Goal: Task Accomplishment & Management: Use online tool/utility

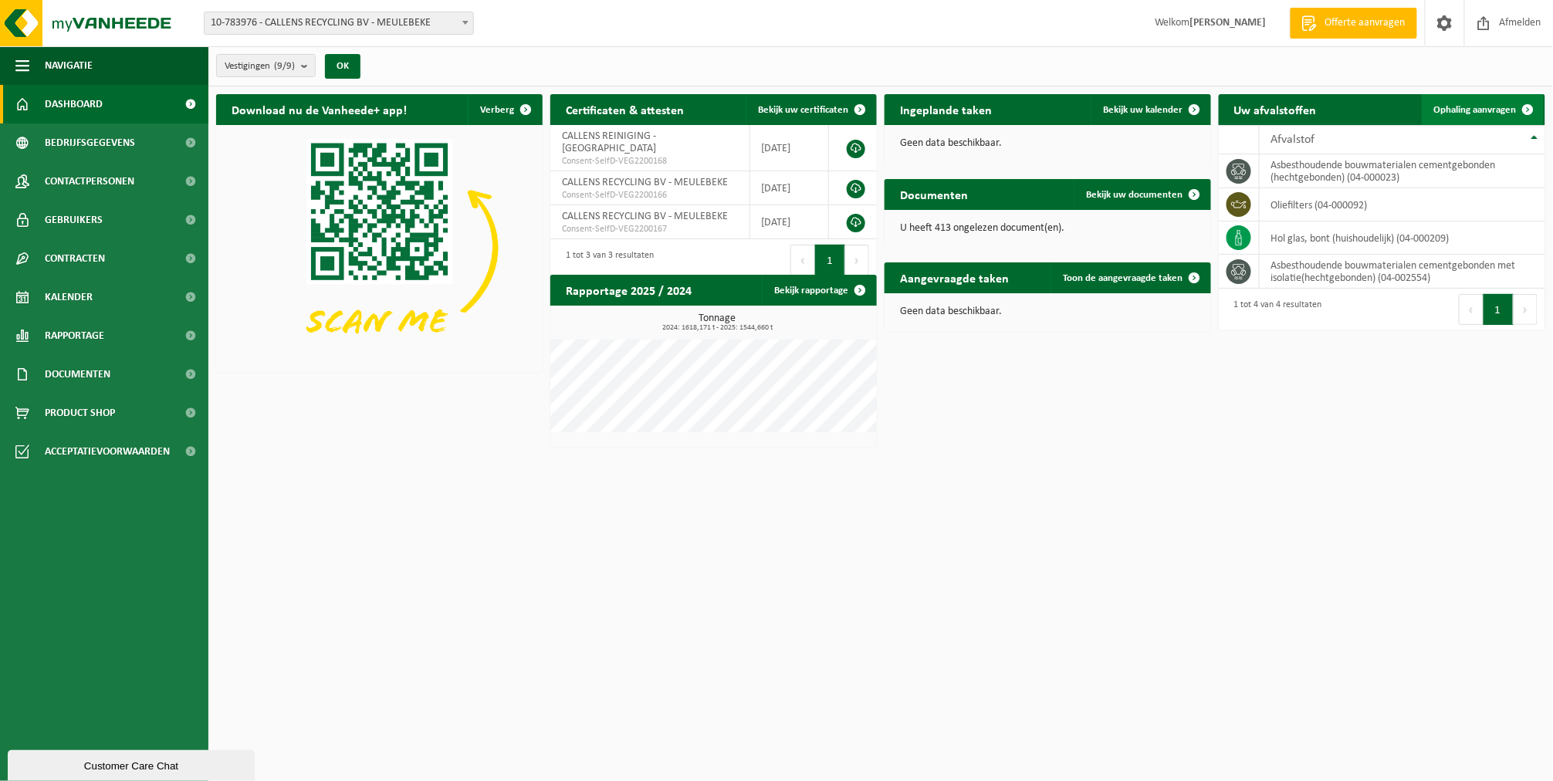
click at [1452, 107] on span "Ophaling aanvragen" at bounding box center [1475, 110] width 83 height 10
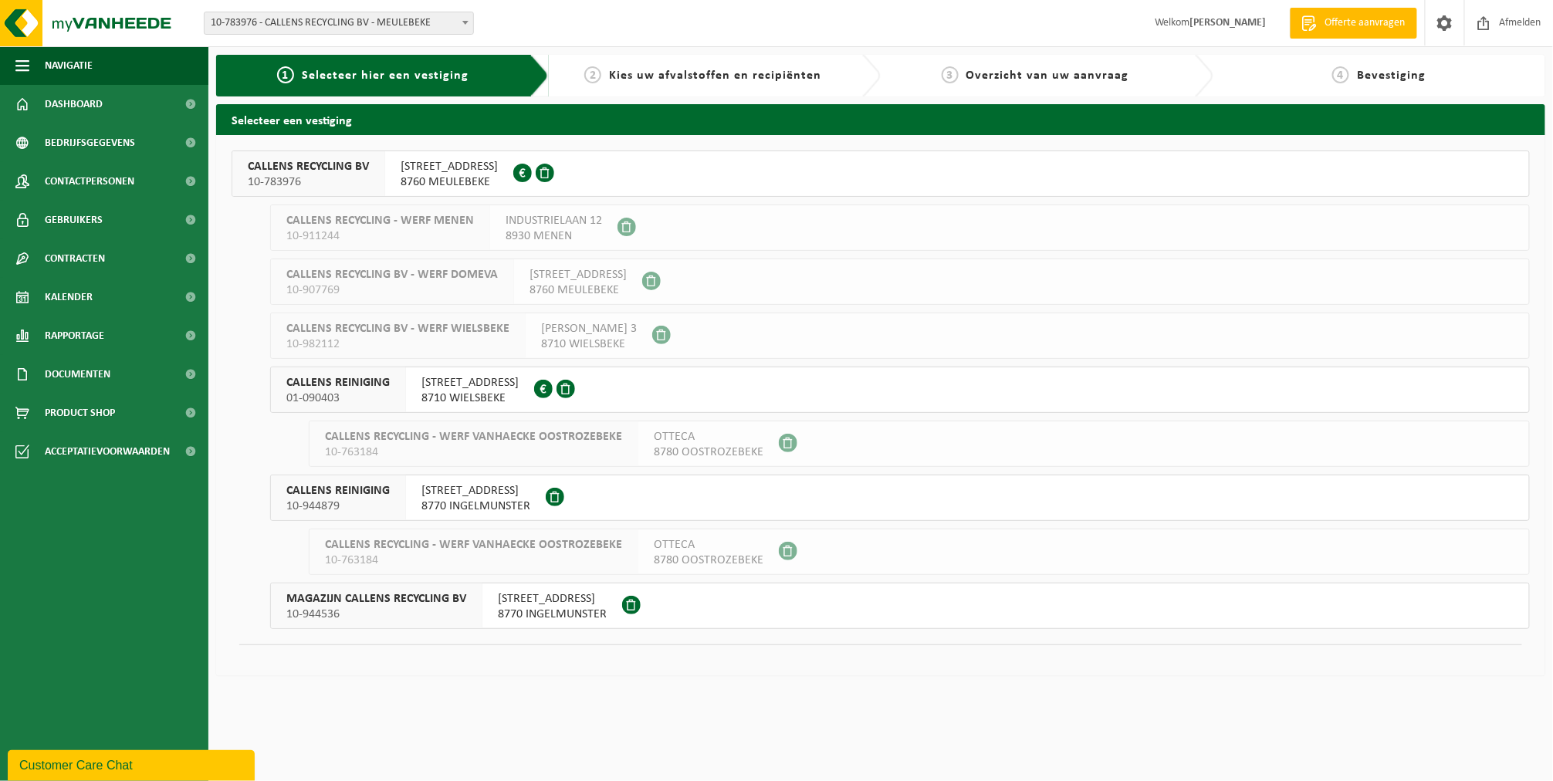
click at [307, 177] on span "10-783976" at bounding box center [308, 181] width 121 height 15
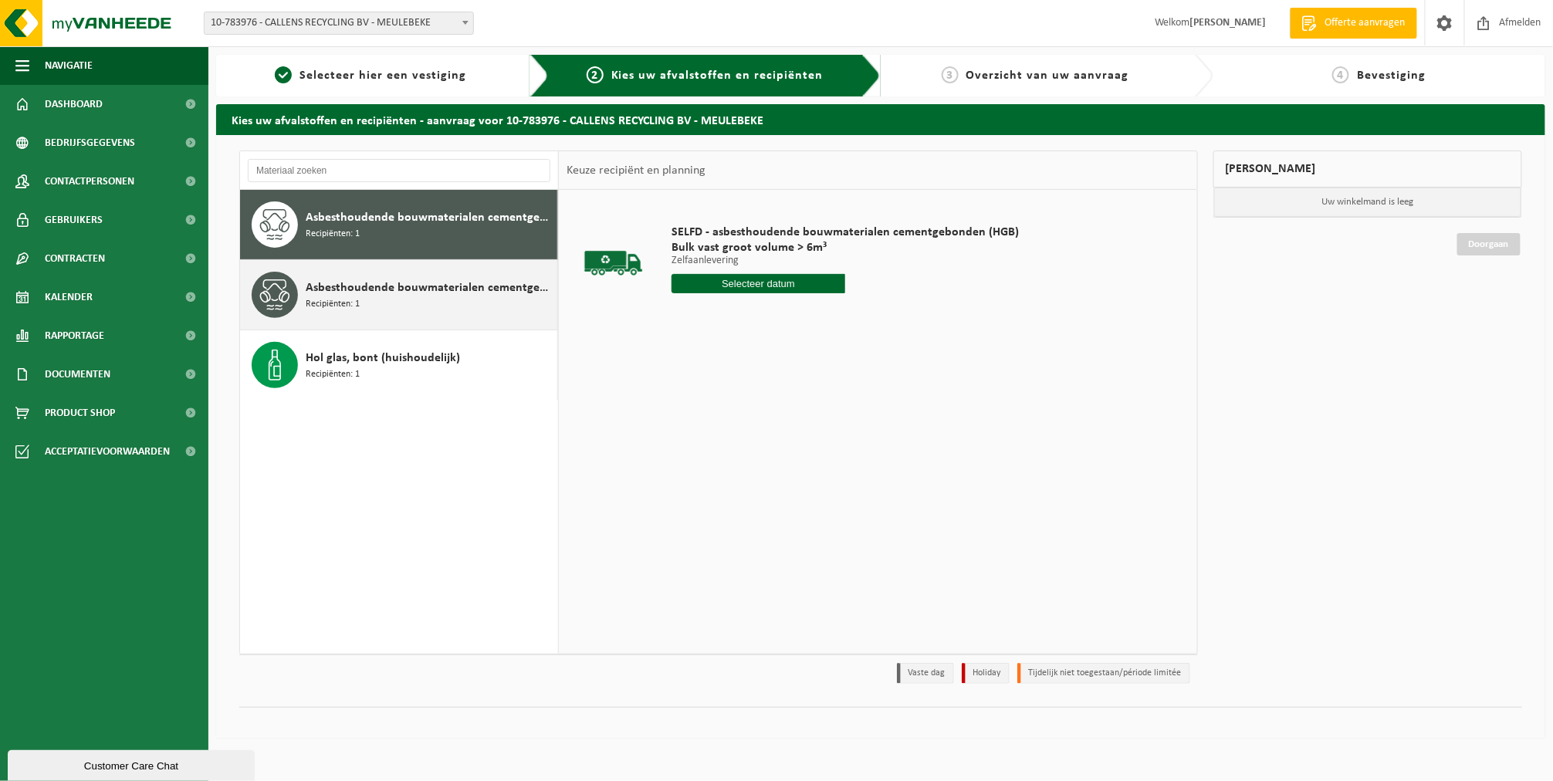
click at [350, 318] on div "Asbesthoudende bouwmaterialen cementgebonden met isolatie(hechtgebonden) Recipi…" at bounding box center [399, 294] width 318 height 69
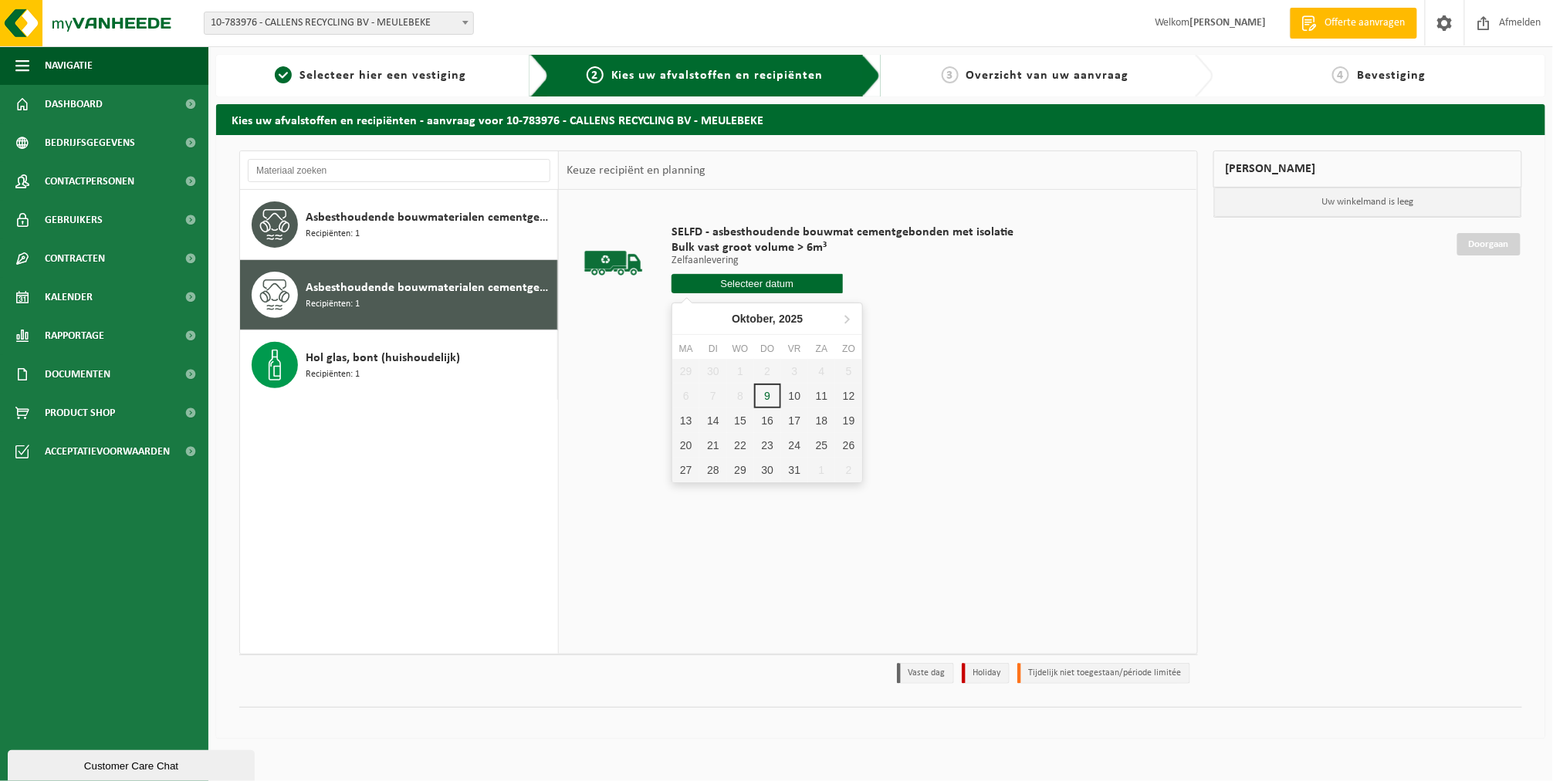
click at [742, 279] on input "text" at bounding box center [757, 283] width 171 height 19
click at [786, 395] on div "10" at bounding box center [794, 396] width 27 height 25
type input "Van 2025-10-10"
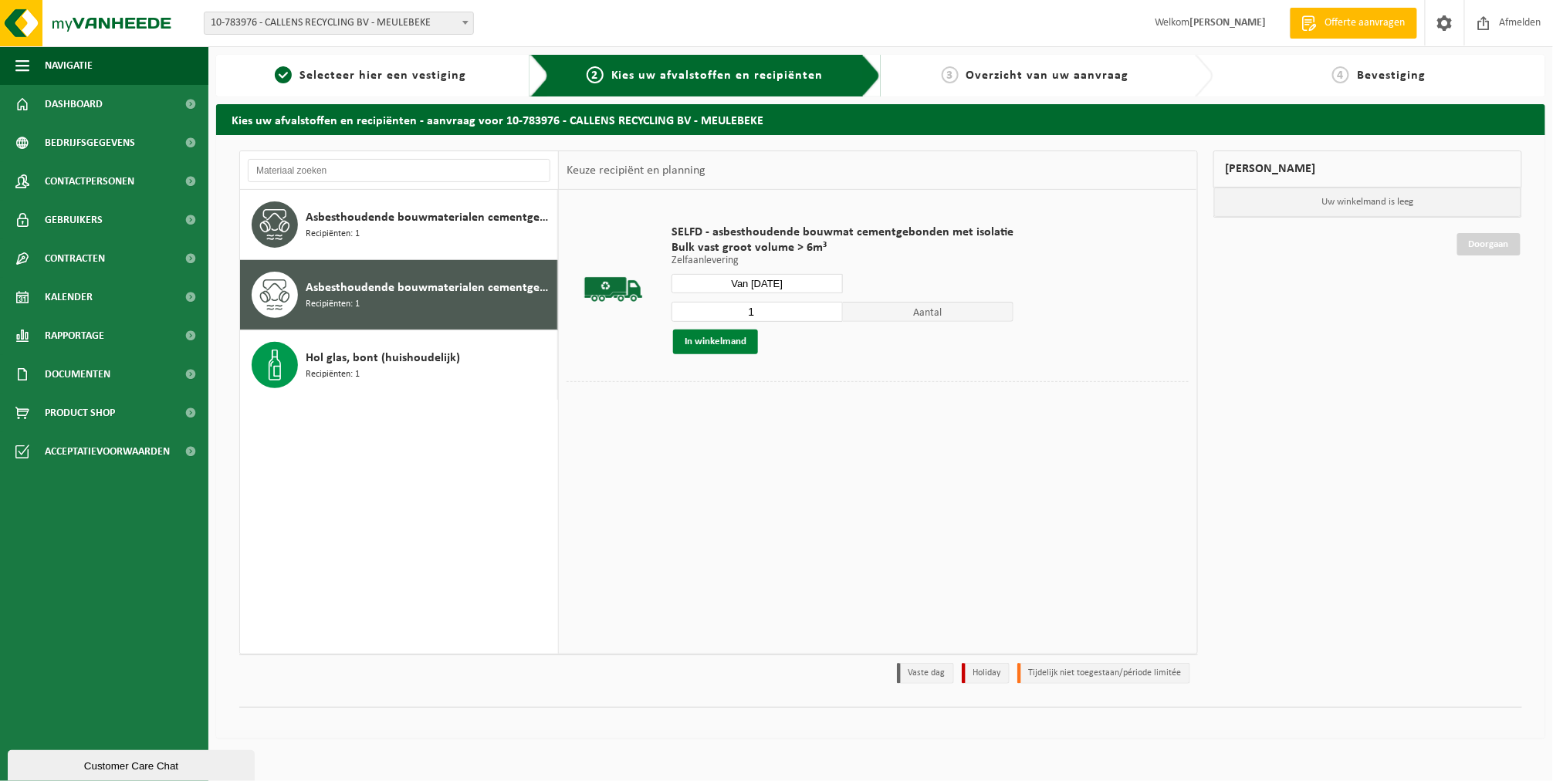
click at [746, 345] on button "In winkelmand" at bounding box center [715, 342] width 85 height 25
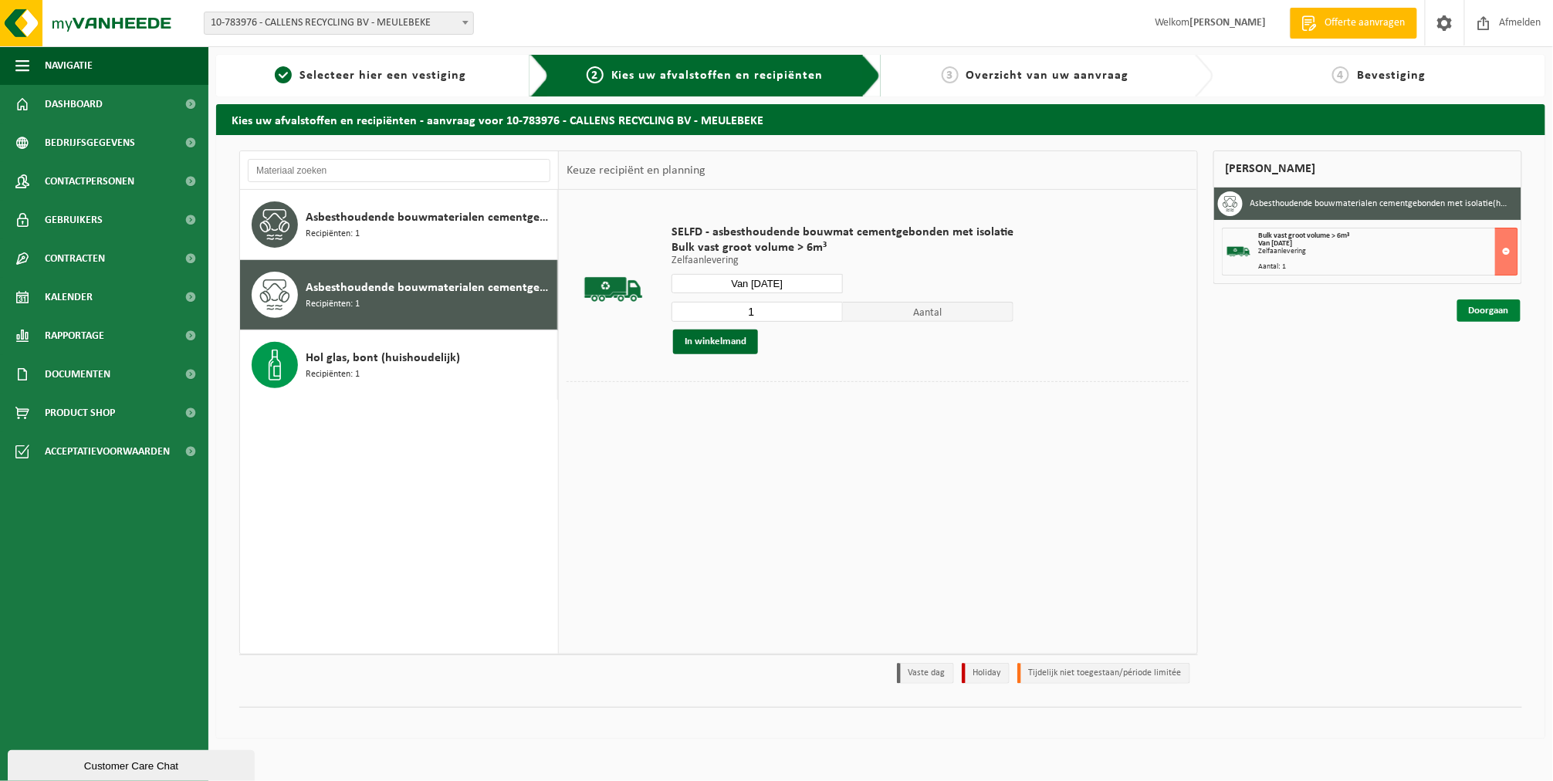
click at [1492, 305] on link "Doorgaan" at bounding box center [1488, 310] width 63 height 22
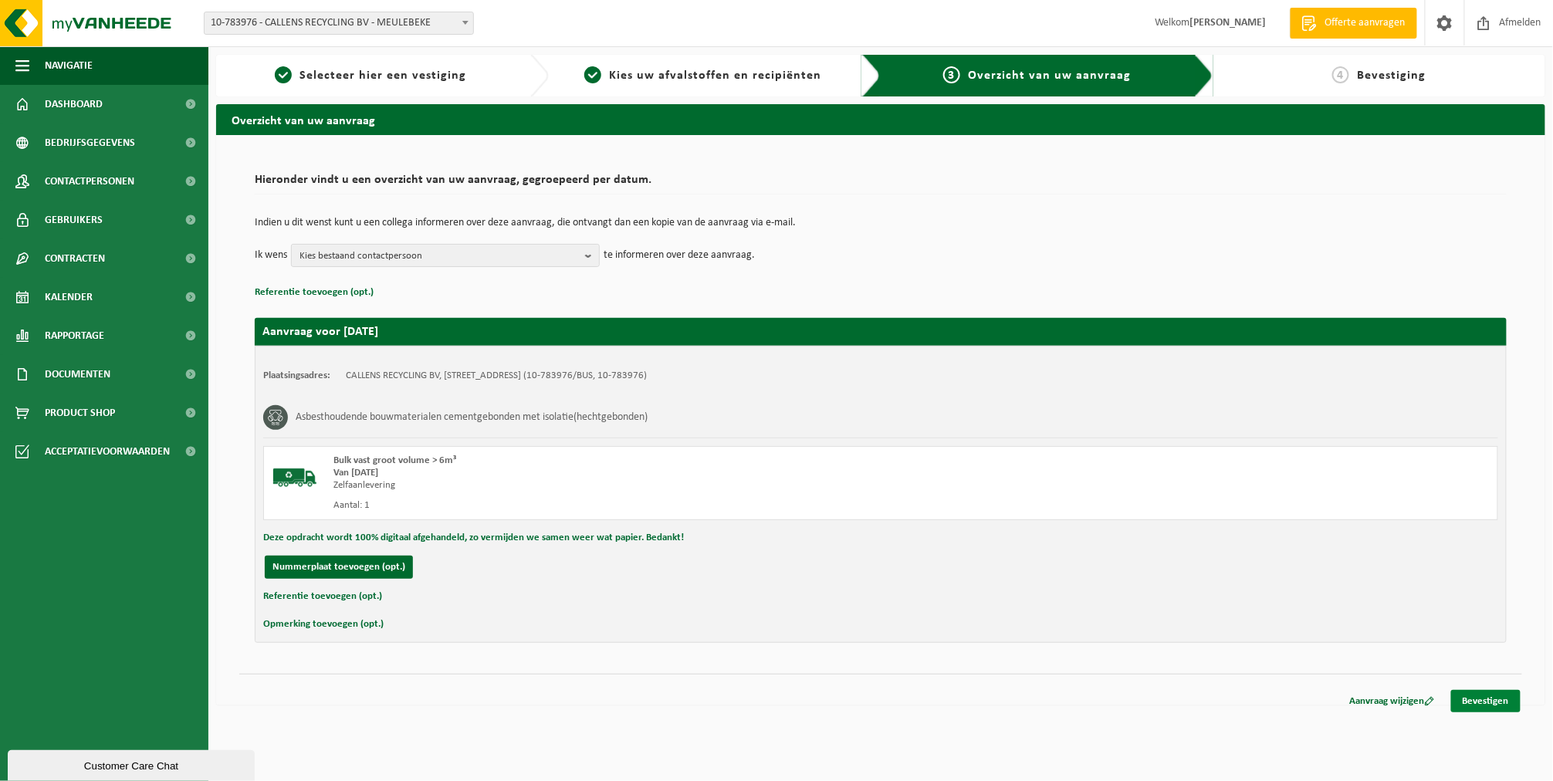
click at [1490, 692] on link "Bevestigen" at bounding box center [1485, 701] width 69 height 22
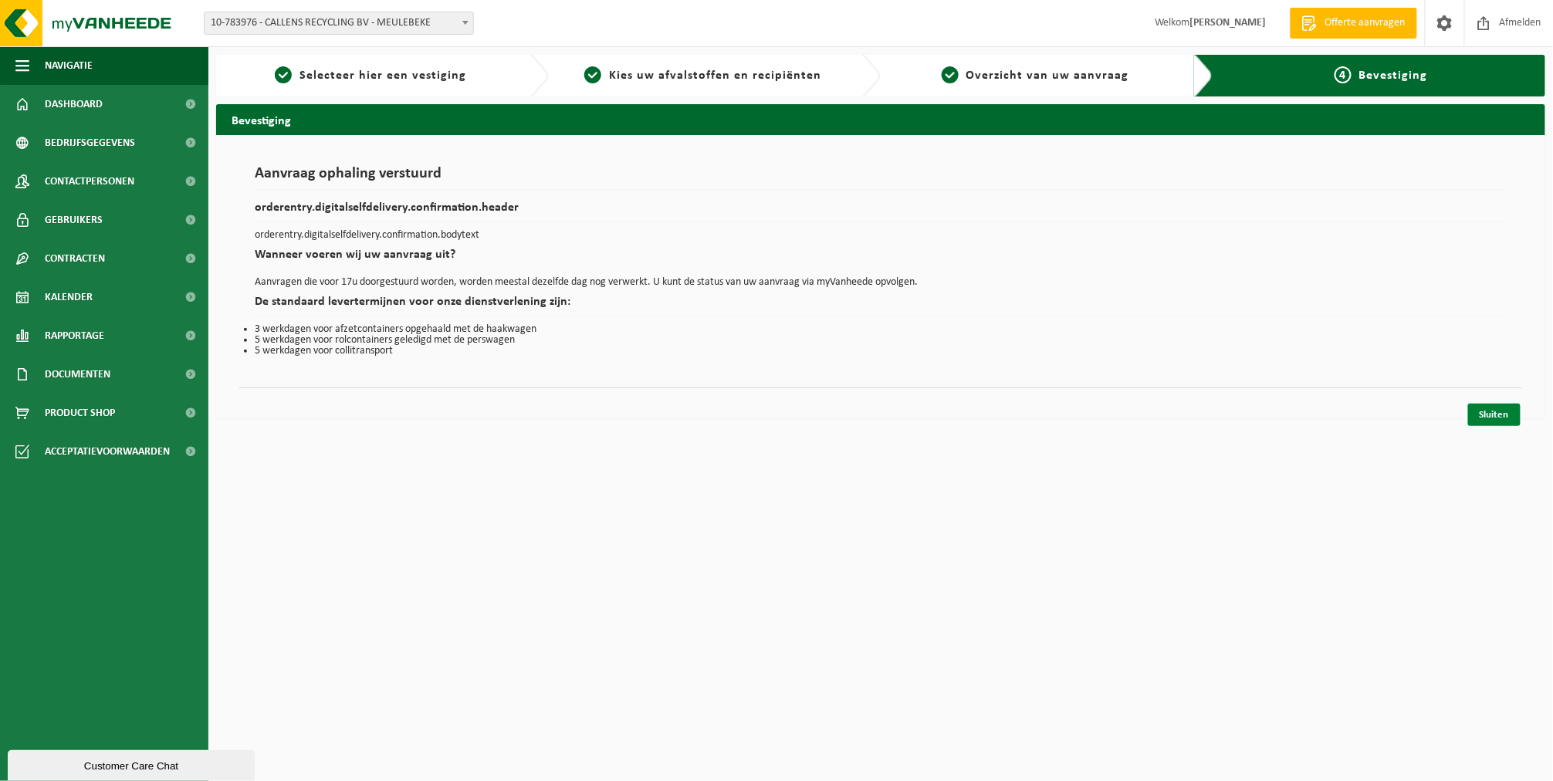
click at [1481, 415] on link "Sluiten" at bounding box center [1494, 415] width 52 height 22
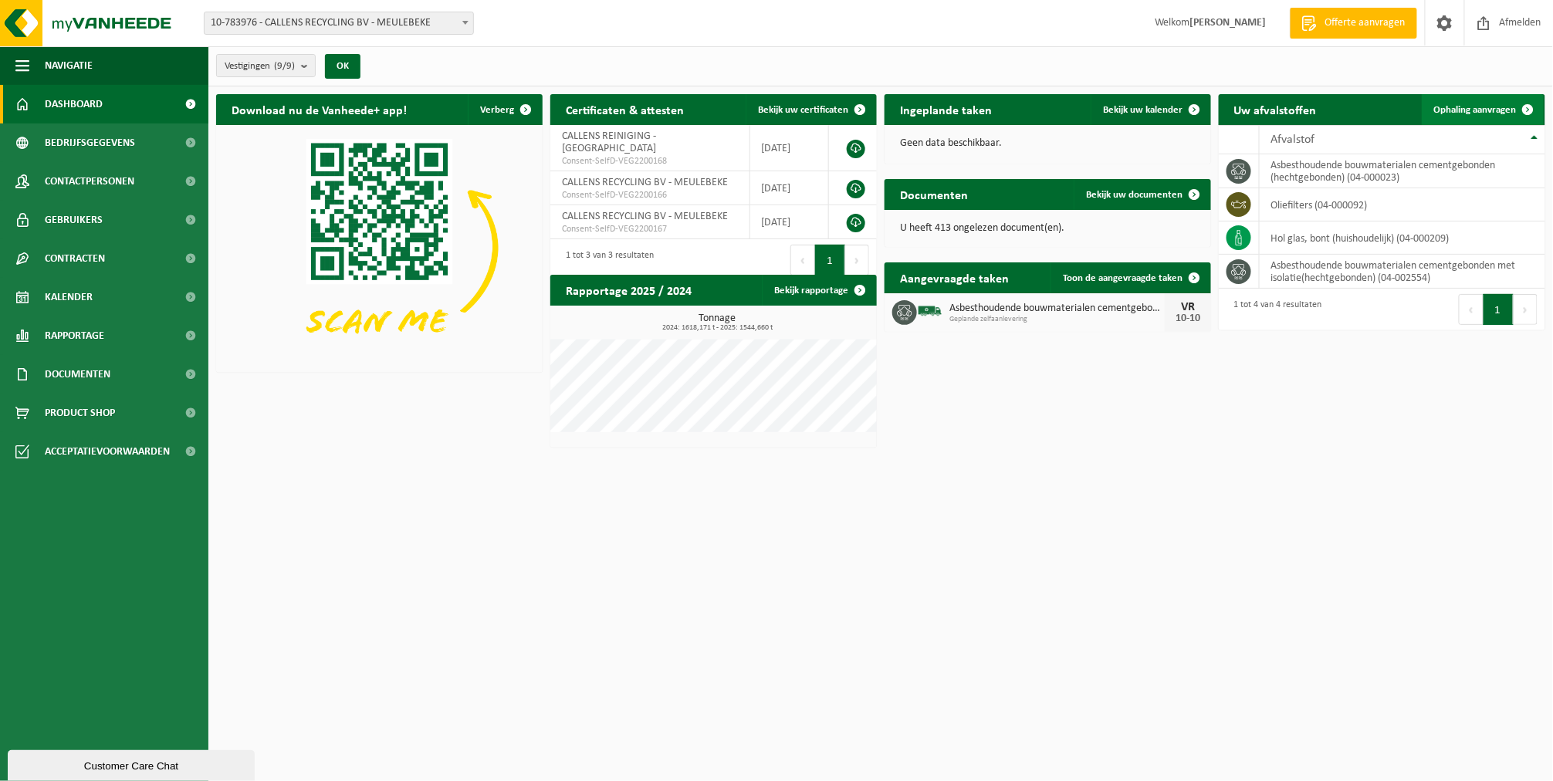
click at [1434, 107] on span "Ophaling aanvragen" at bounding box center [1475, 110] width 83 height 10
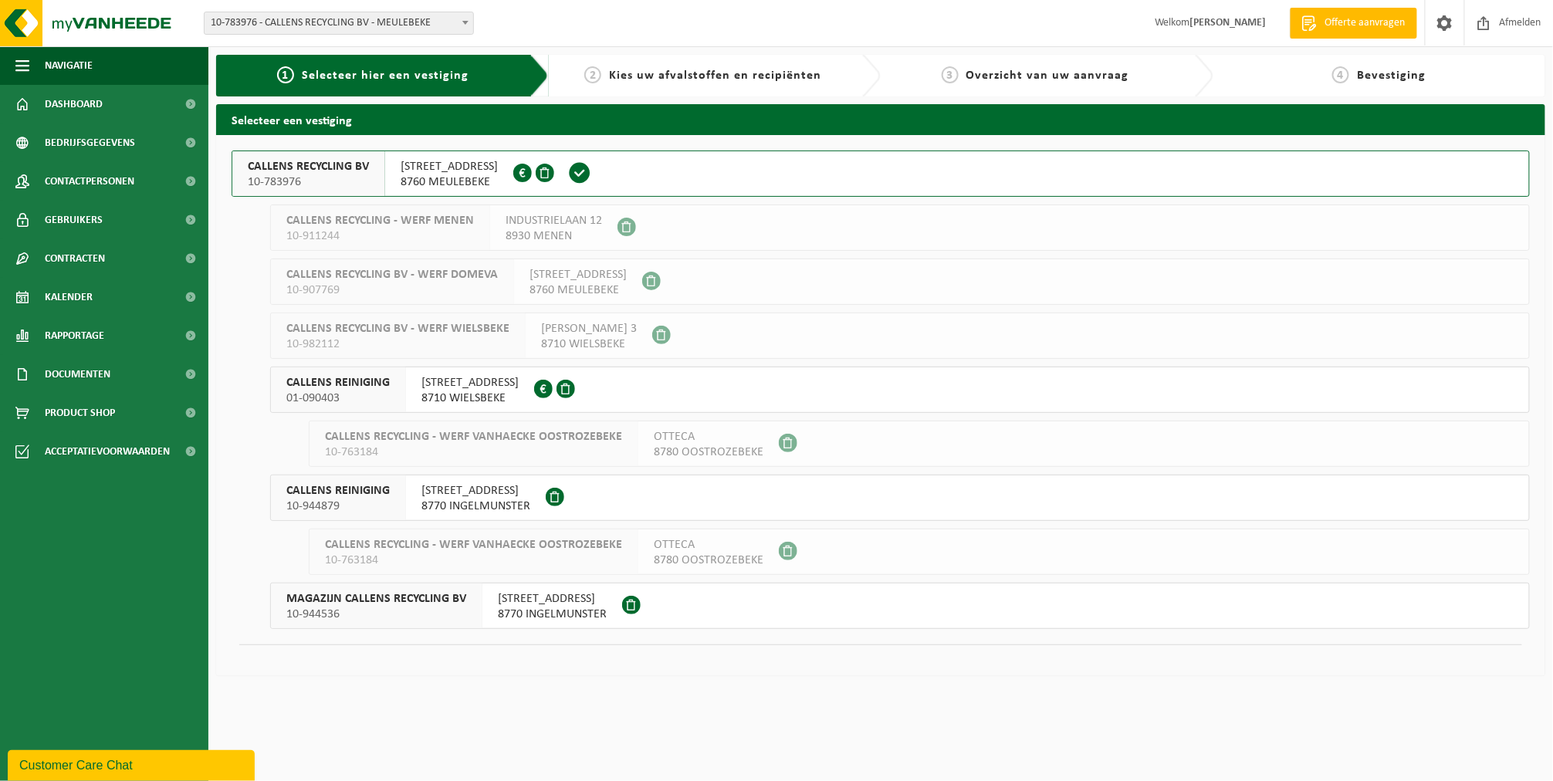
click at [354, 180] on span "10-783976" at bounding box center [308, 181] width 121 height 15
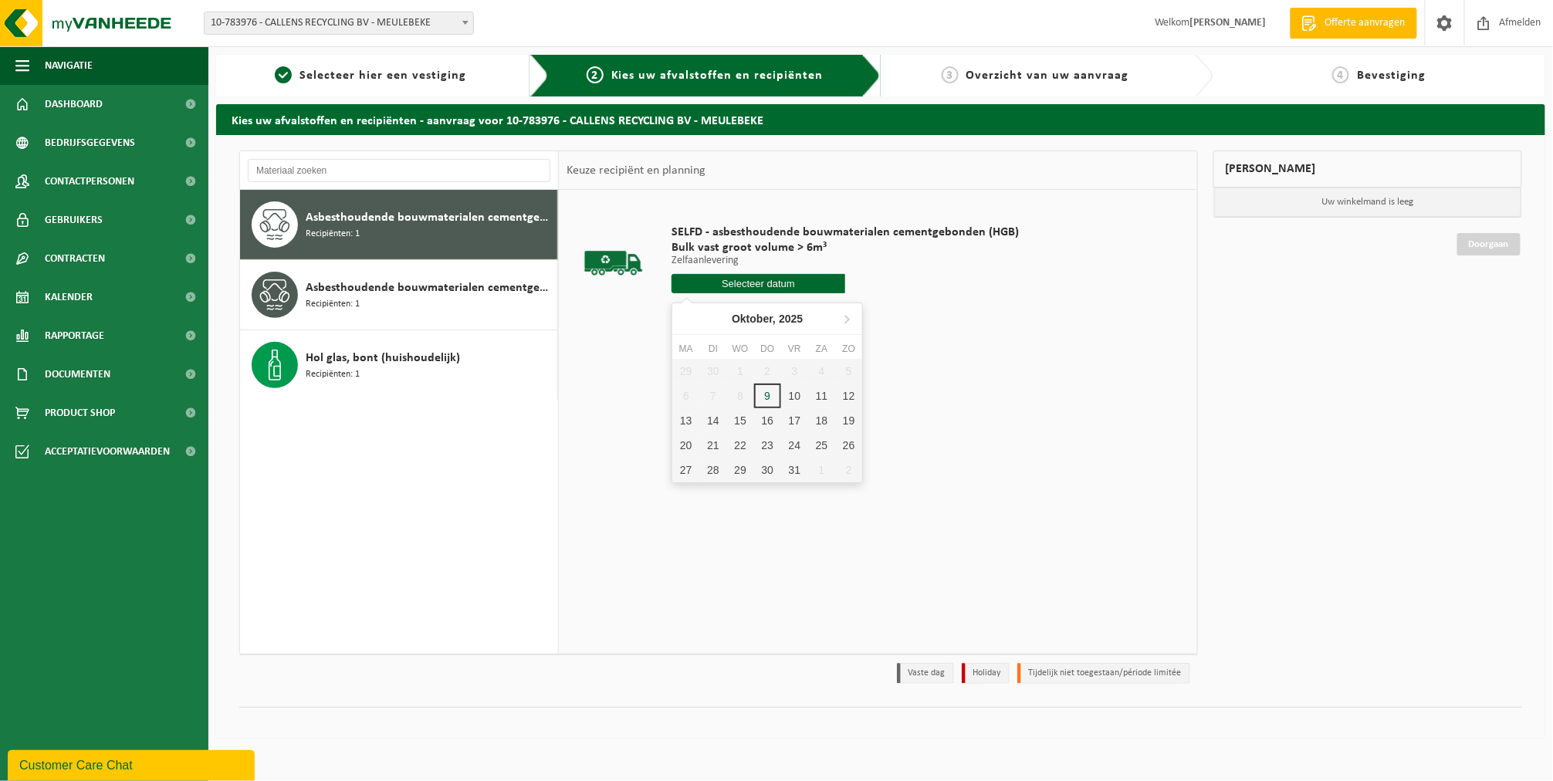
click at [693, 278] on input "text" at bounding box center [759, 283] width 174 height 19
click at [786, 399] on div "10" at bounding box center [794, 396] width 27 height 25
type input "Van [DATE]"
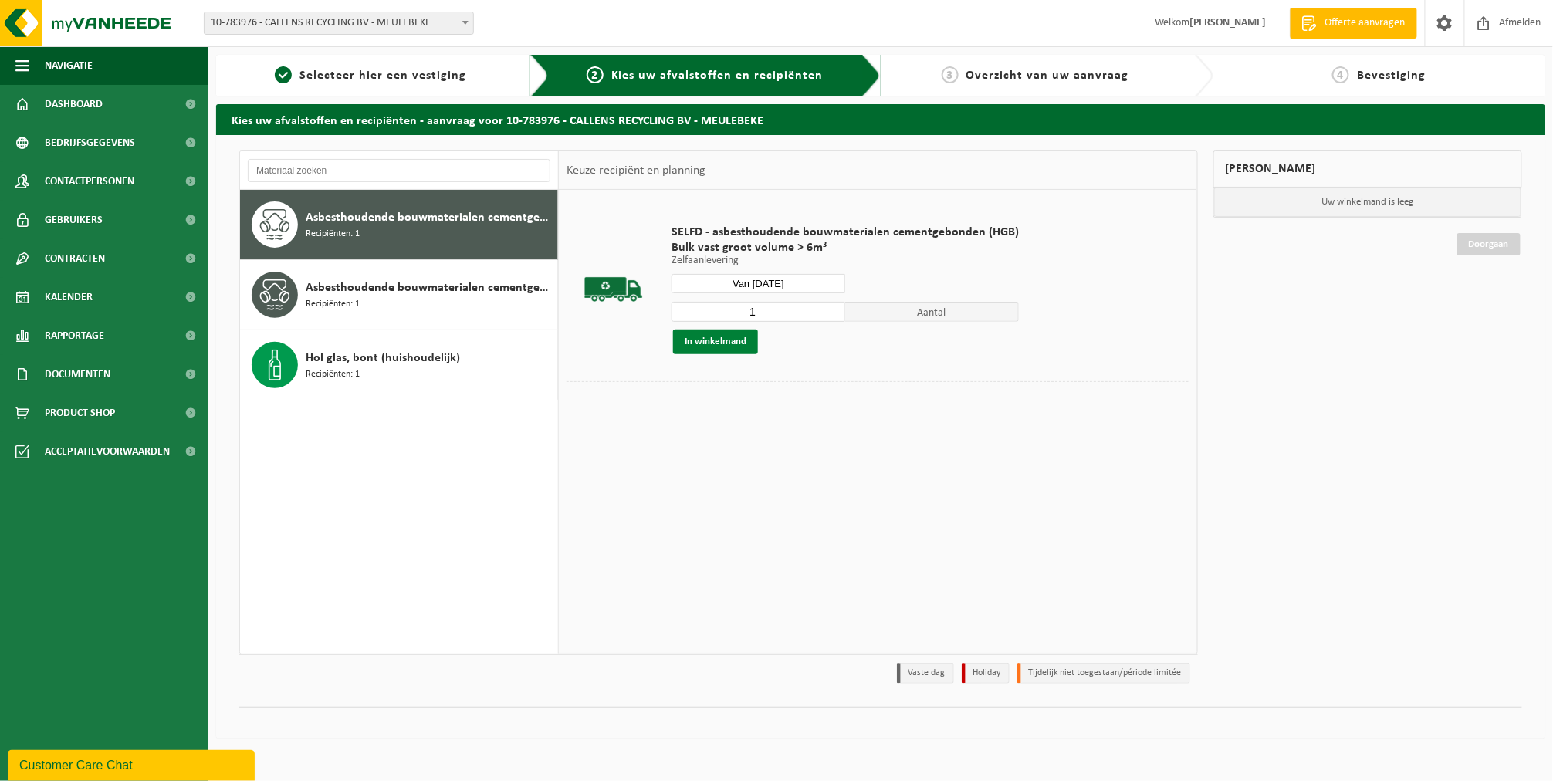
click at [700, 343] on button "In winkelmand" at bounding box center [715, 342] width 85 height 25
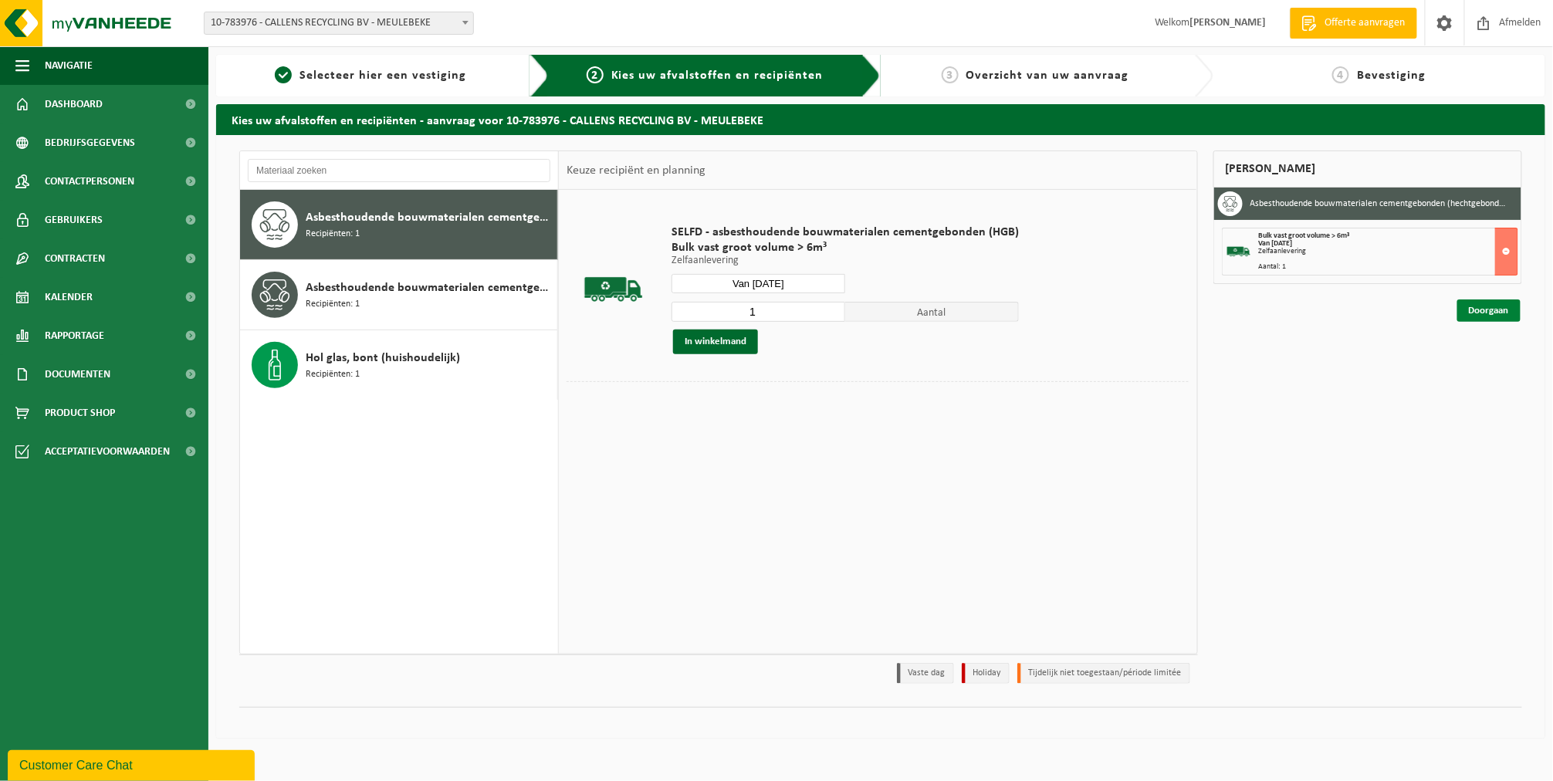
click at [1473, 301] on link "Doorgaan" at bounding box center [1488, 310] width 63 height 22
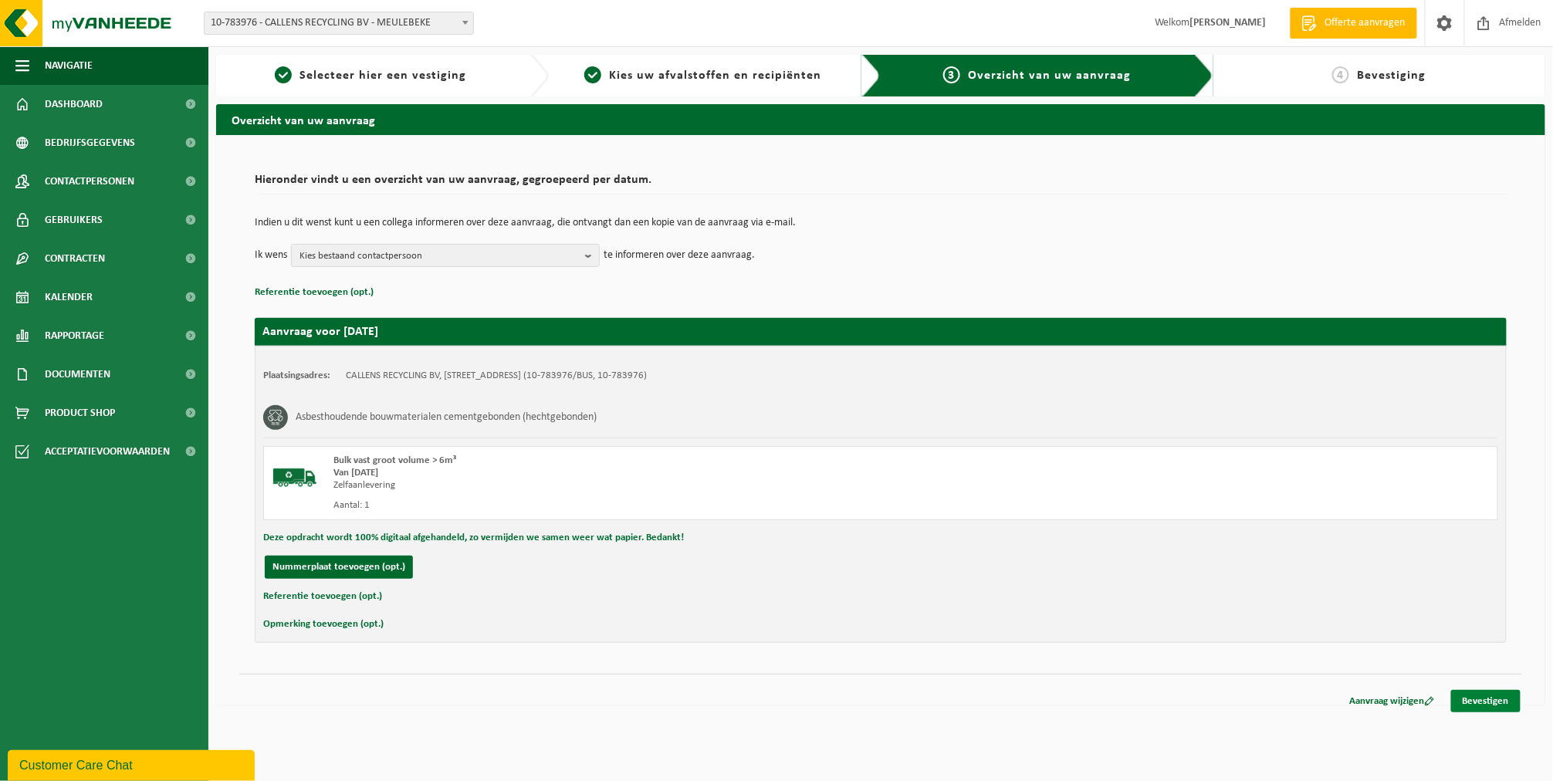
click at [1491, 697] on link "Bevestigen" at bounding box center [1485, 701] width 69 height 22
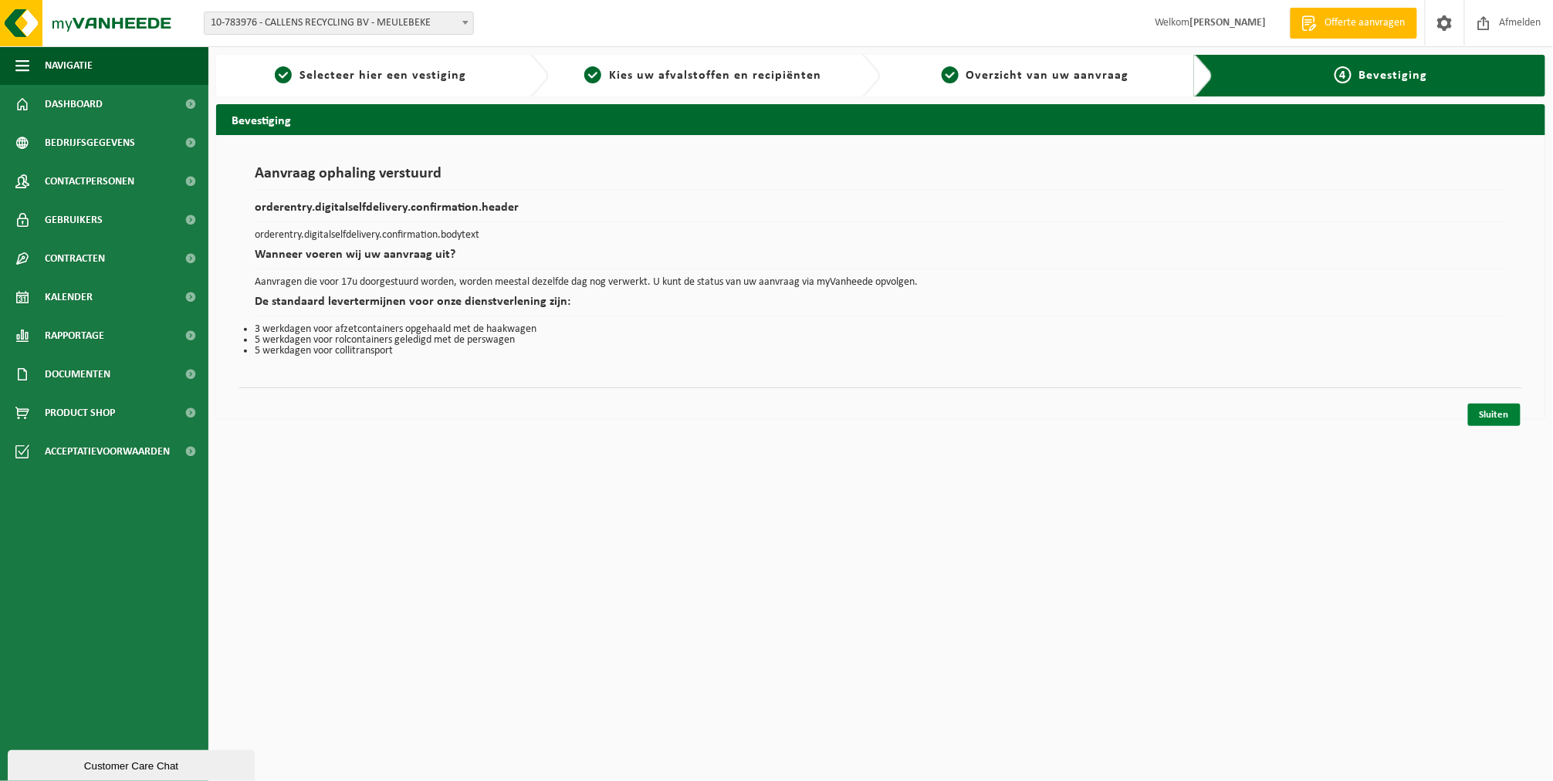
click at [1487, 412] on link "Sluiten" at bounding box center [1494, 415] width 52 height 22
